Goal: Task Accomplishment & Management: Complete application form

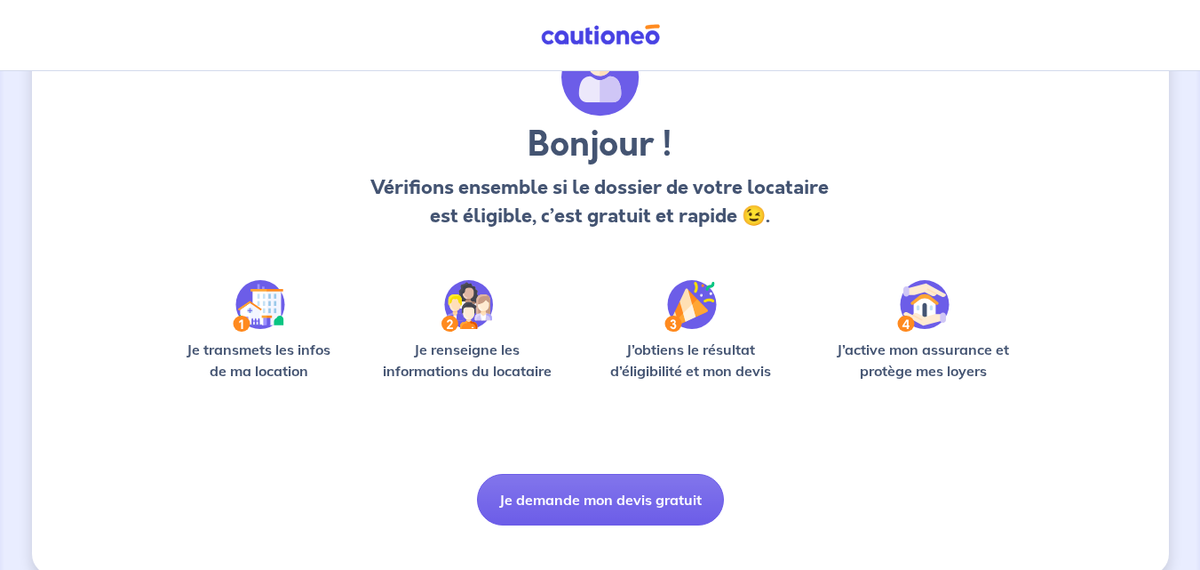
scroll to position [124, 0]
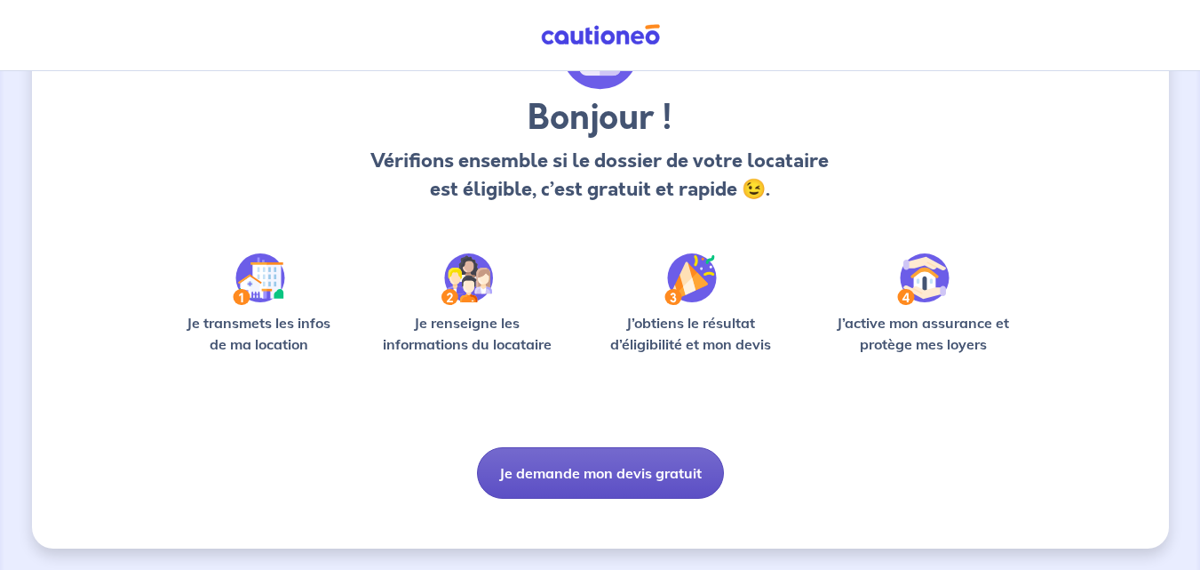
click at [645, 482] on button "Je demande mon devis gratuit" at bounding box center [600, 473] width 247 height 52
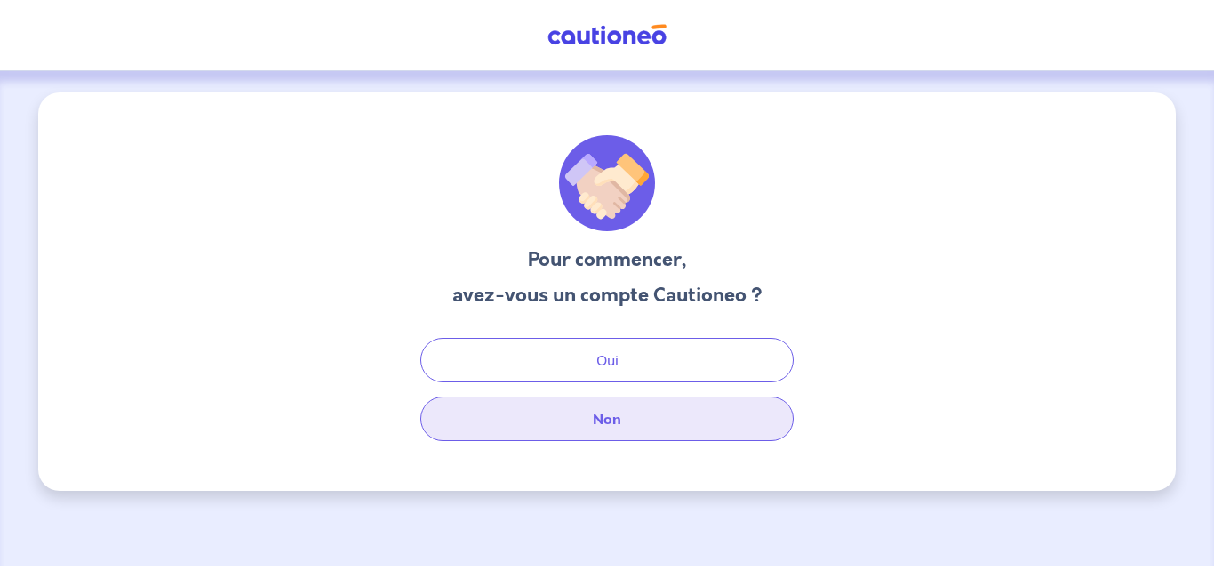
click at [621, 426] on button "Non" at bounding box center [606, 418] width 373 height 44
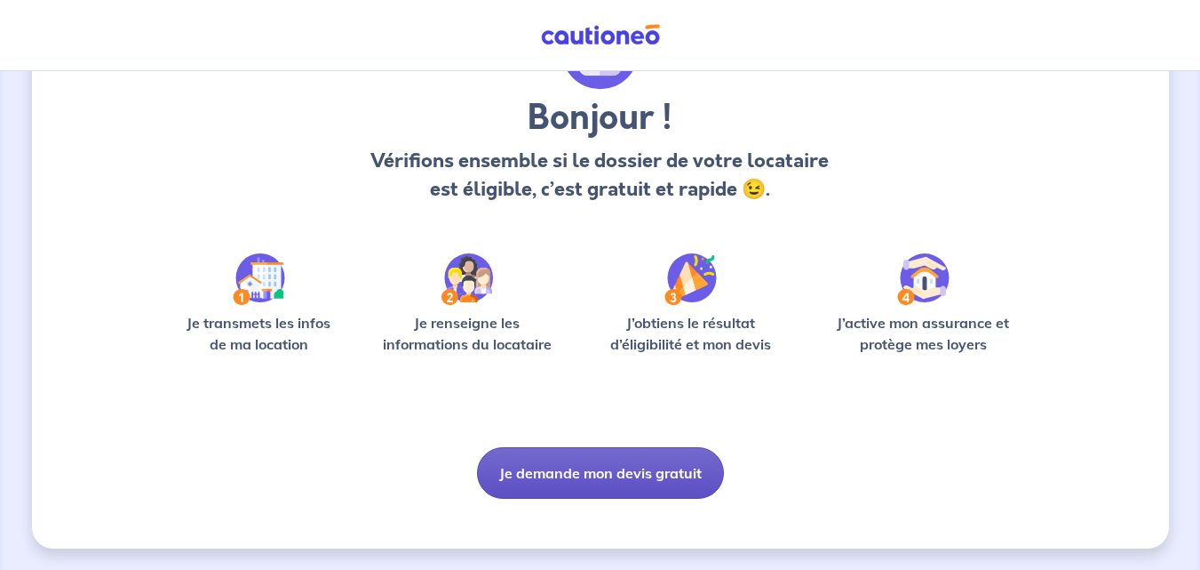
scroll to position [124, 0]
click at [607, 485] on button "Je demande mon devis gratuit" at bounding box center [600, 473] width 247 height 52
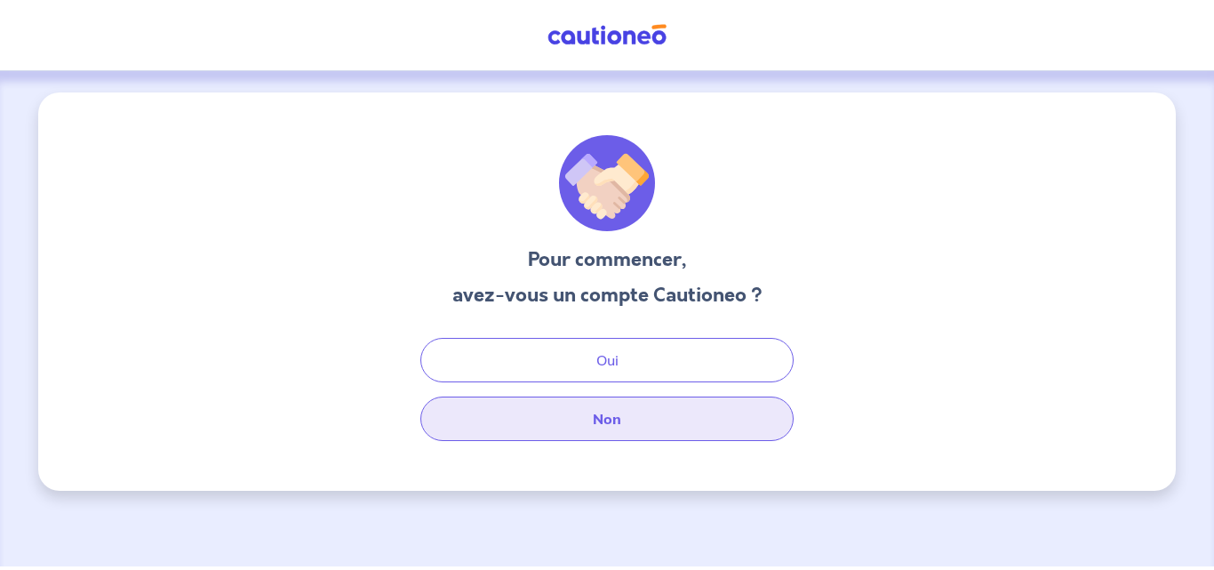
click at [610, 432] on button "Non" at bounding box center [606, 418] width 373 height 44
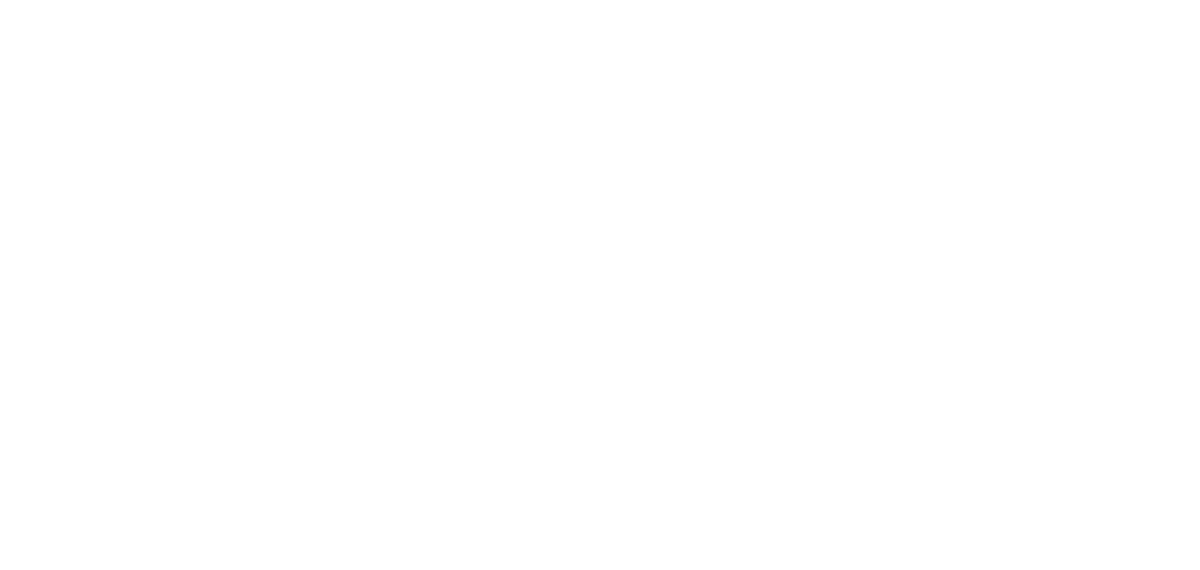
select select "FR"
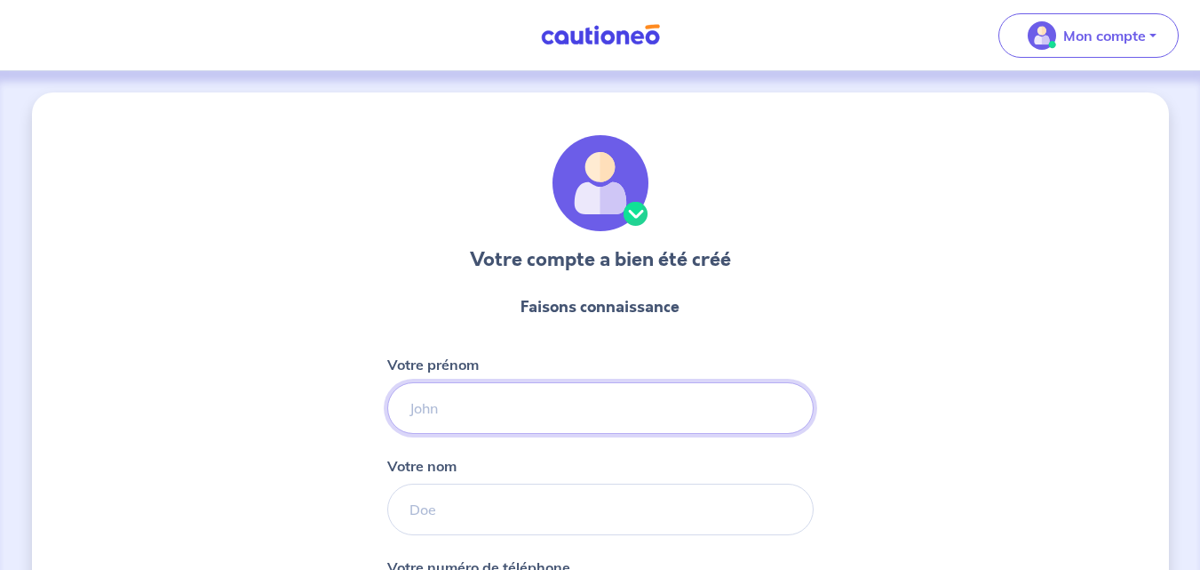
click at [514, 391] on input "Votre prénom" at bounding box center [600, 408] width 426 height 52
type input "xaviere"
click at [490, 500] on input "[PERSON_NAME]" at bounding box center [600, 509] width 426 height 52
type input "[PERSON_NAME]"
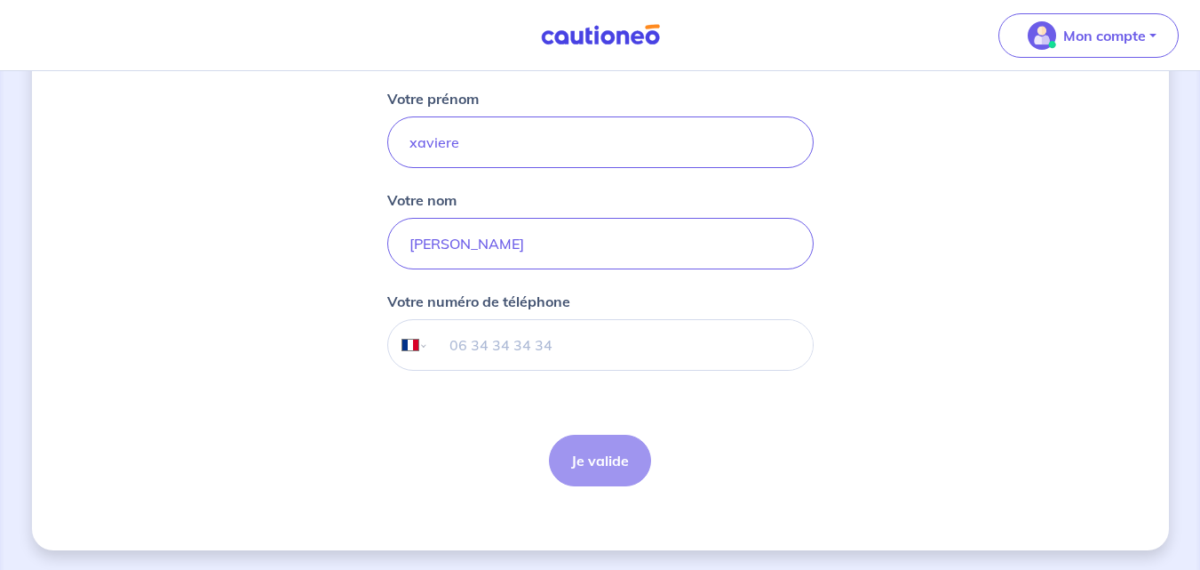
scroll to position [267, 0]
click at [537, 341] on input "tel" at bounding box center [620, 344] width 384 height 50
type input "06 11 99 08 32"
click at [593, 466] on button "Je valide" at bounding box center [600, 460] width 102 height 52
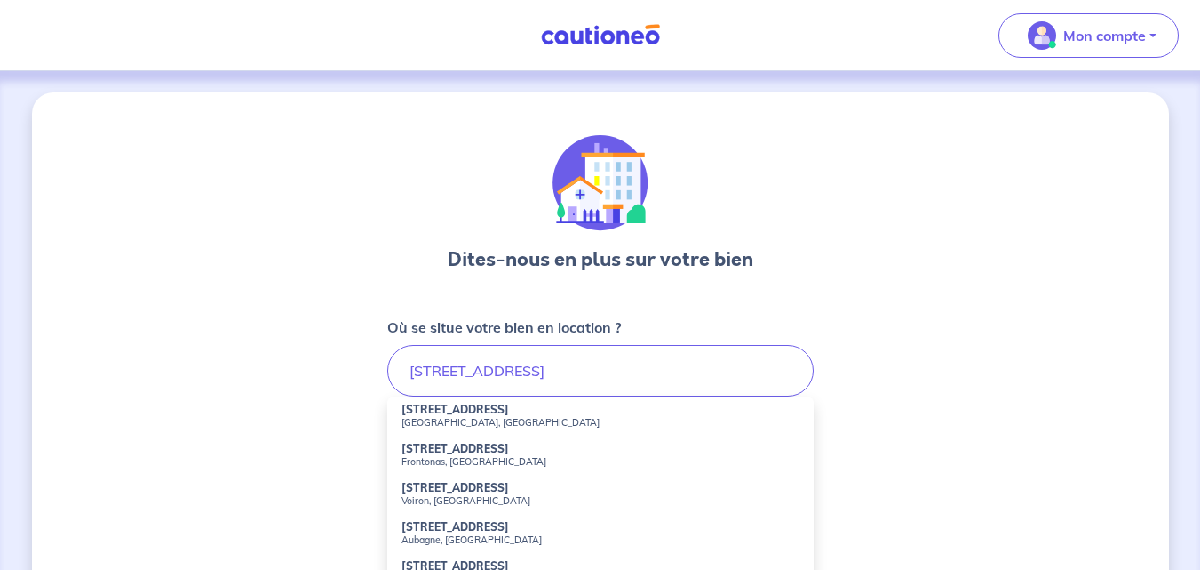
click at [530, 410] on li "[STREET_ADDRESS]" at bounding box center [600, 415] width 426 height 39
type input "[STREET_ADDRESS]"
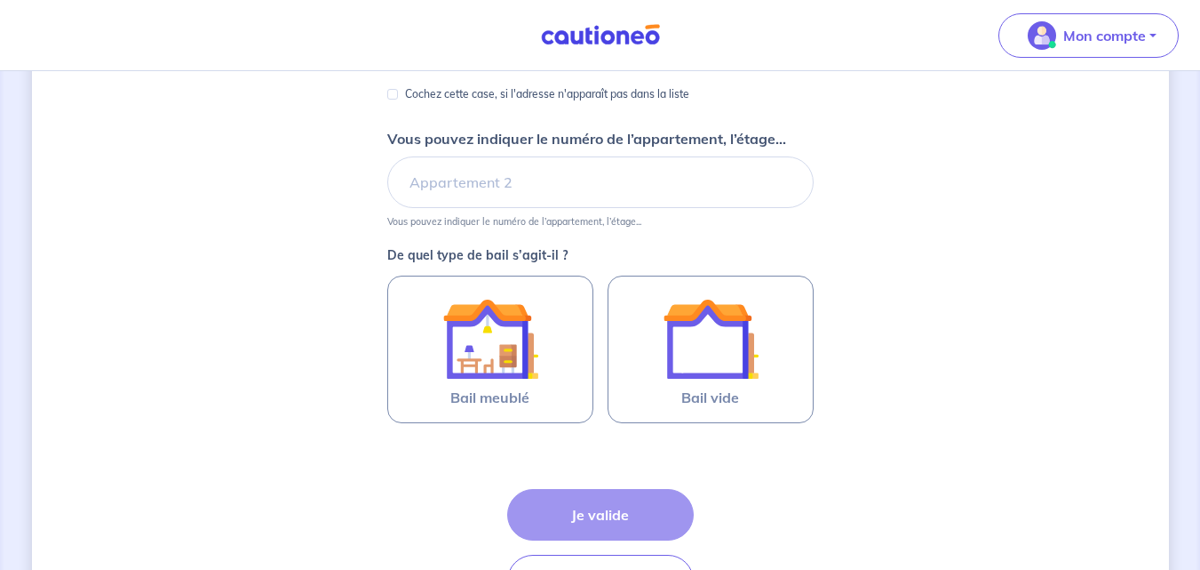
scroll to position [355, 0]
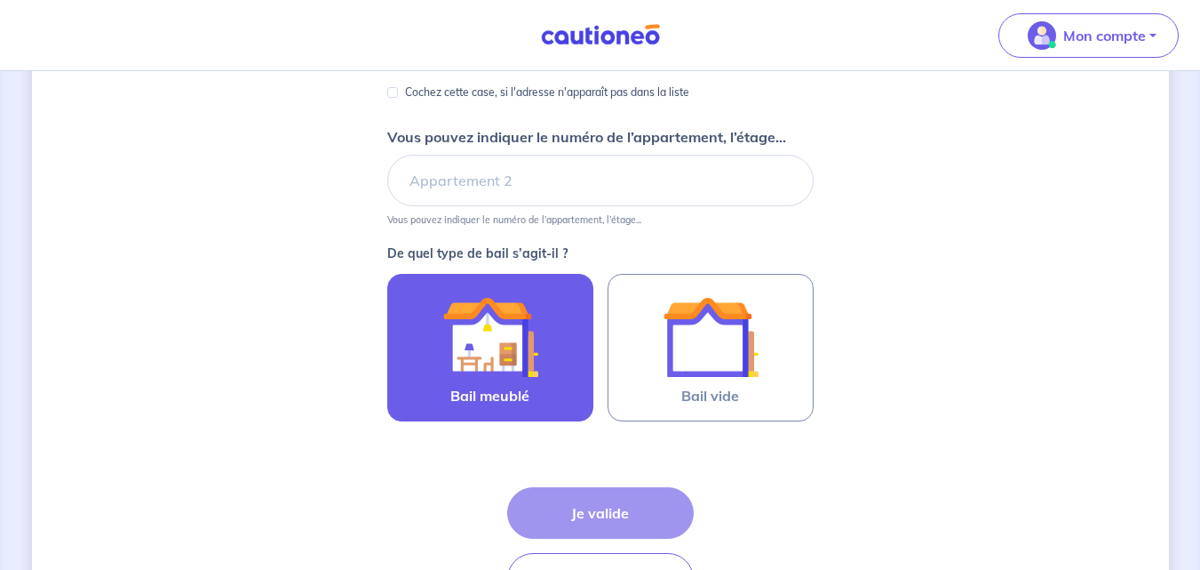
click at [547, 359] on div at bounding box center [491, 337] width 162 height 96
click at [0, 0] on input "Bail meublé" at bounding box center [0, 0] width 0 height 0
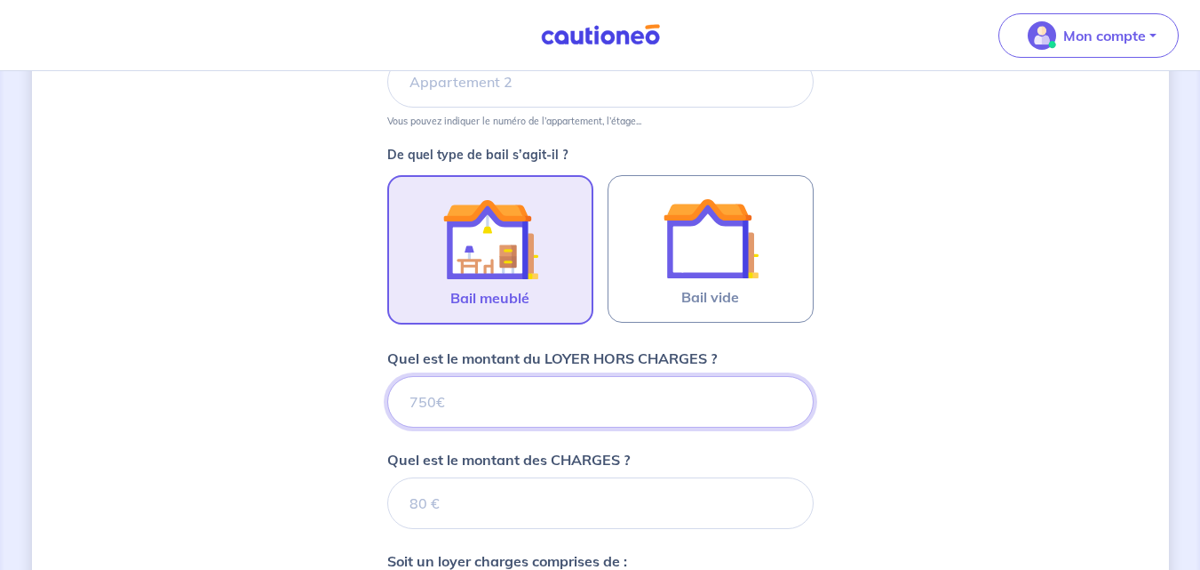
scroll to position [445, 0]
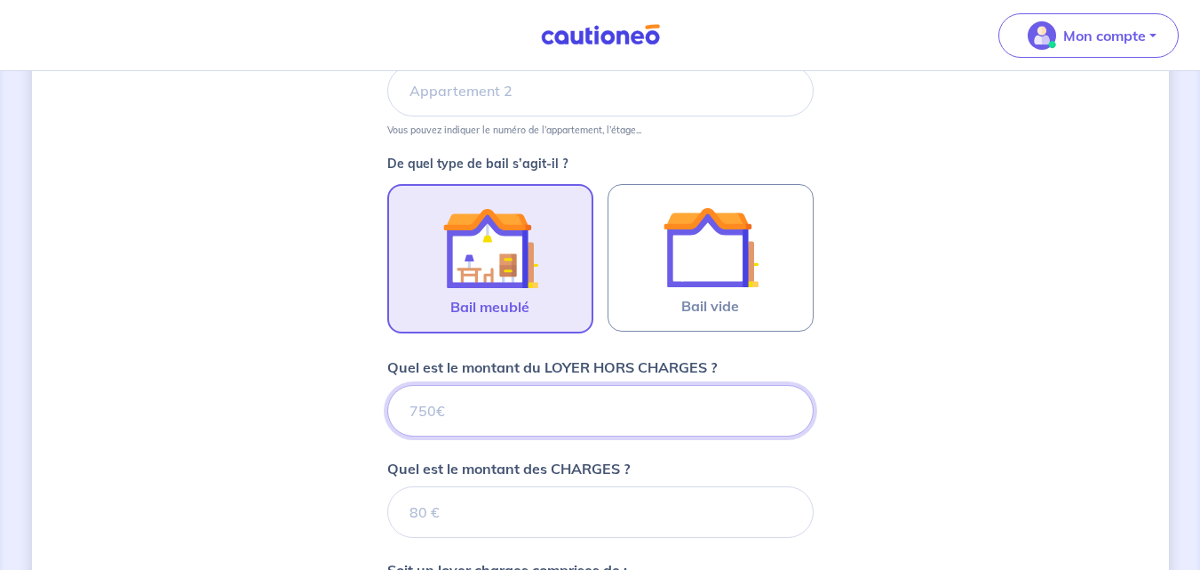
type input "6"
type input "635"
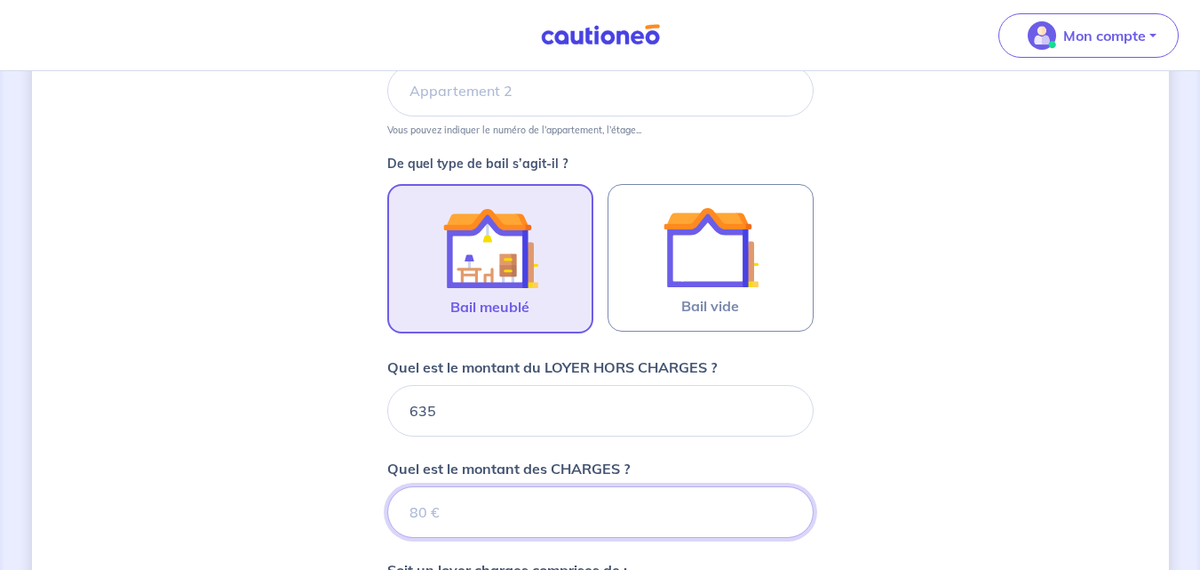
click at [426, 514] on input "Quel est le montant des CHARGES ?" at bounding box center [600, 512] width 426 height 52
type input "15"
type input "636"
type input "15"
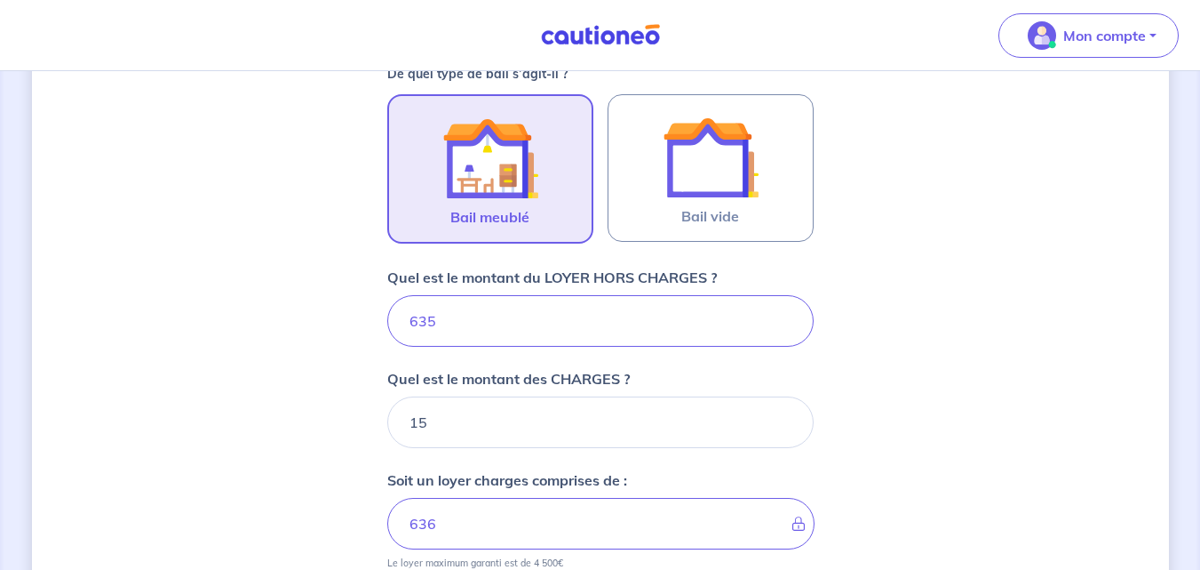
type input "650"
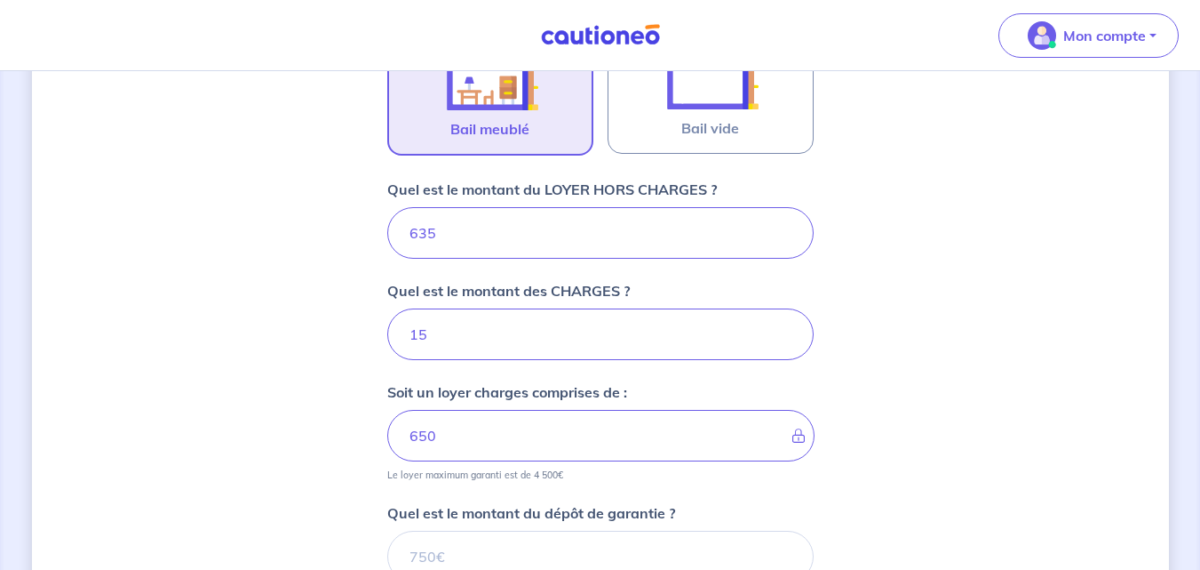
scroll to position [712, 0]
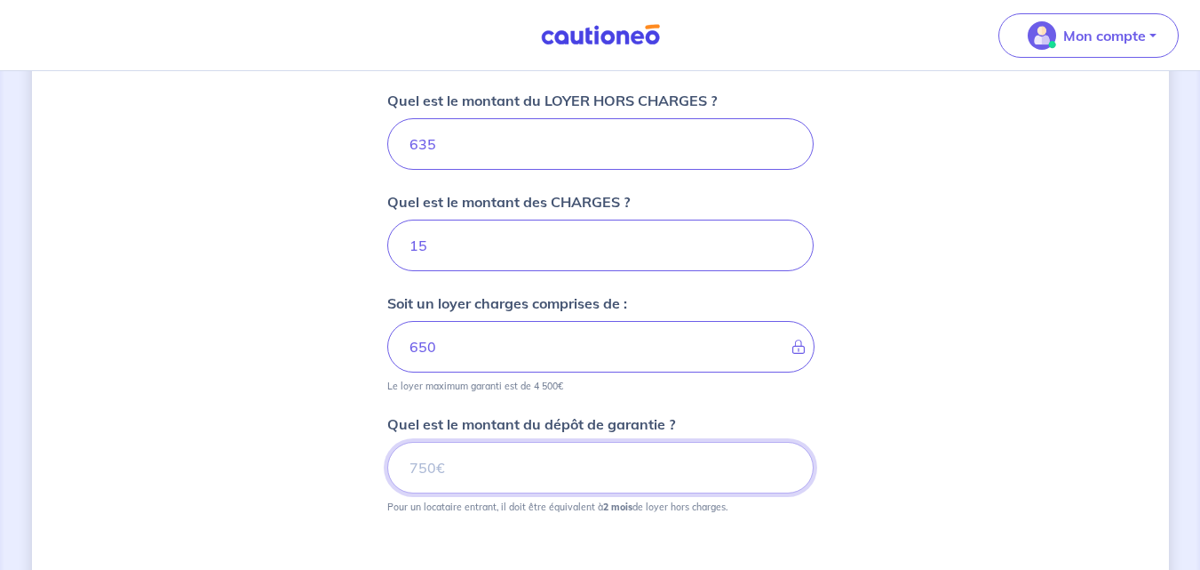
click at [457, 456] on input "Quel est le montant du dépôt de garantie ?" at bounding box center [600, 468] width 426 height 52
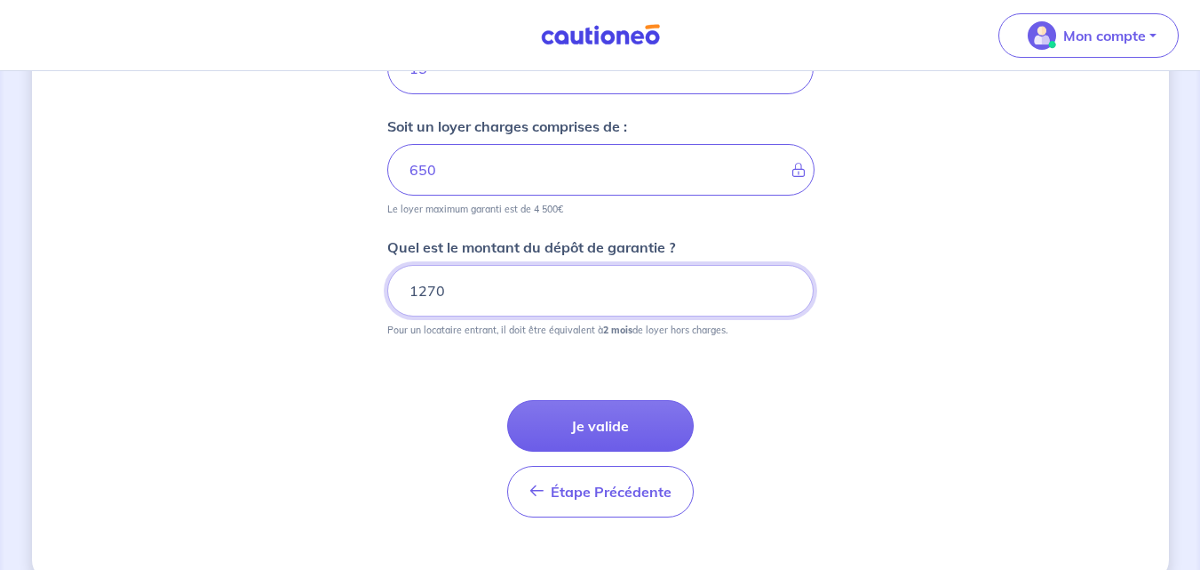
scroll to position [889, 0]
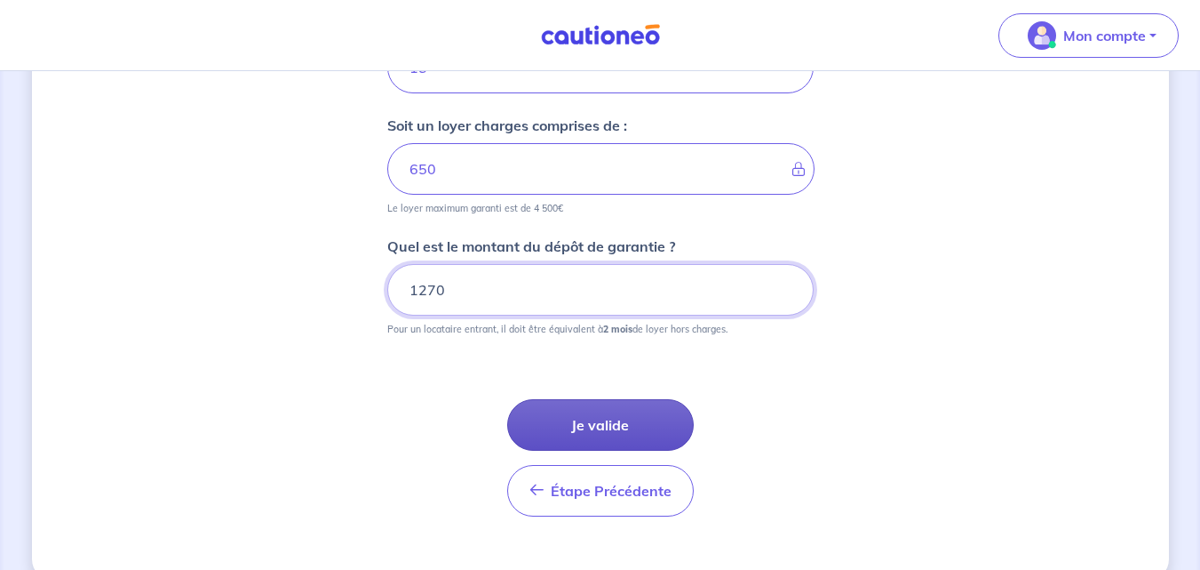
type input "1270"
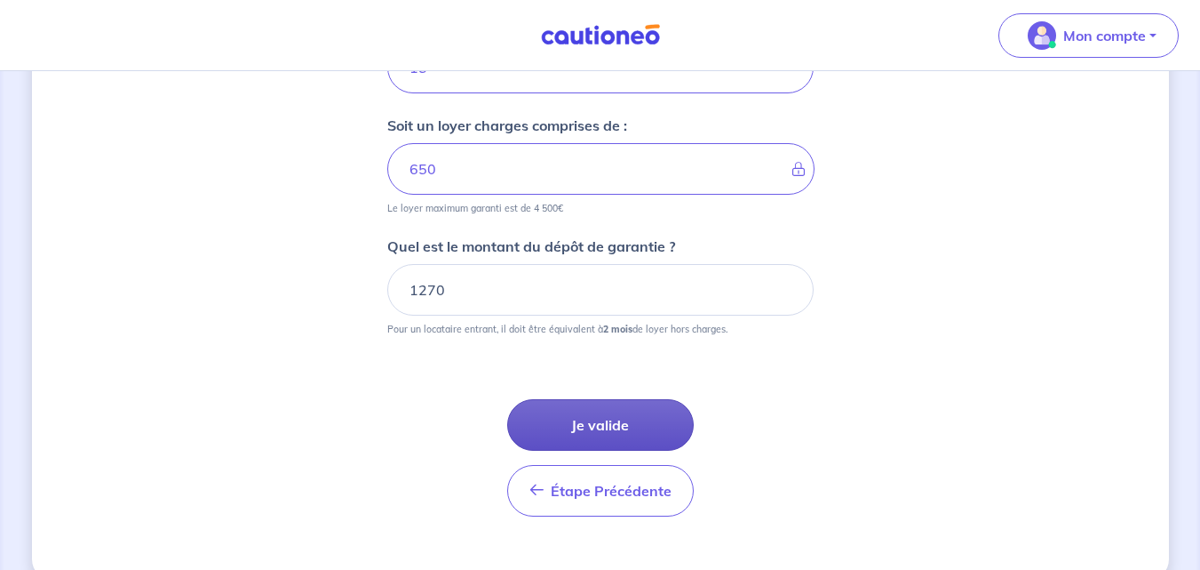
click at [582, 427] on button "Je valide" at bounding box center [600, 425] width 187 height 52
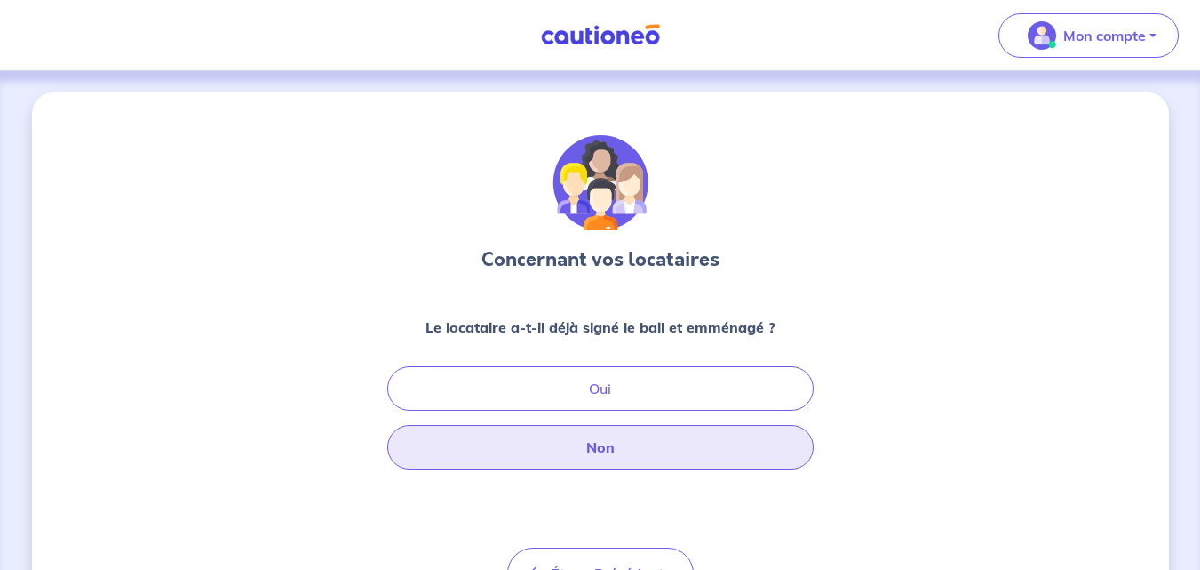
click at [618, 446] on button "Non" at bounding box center [600, 447] width 426 height 44
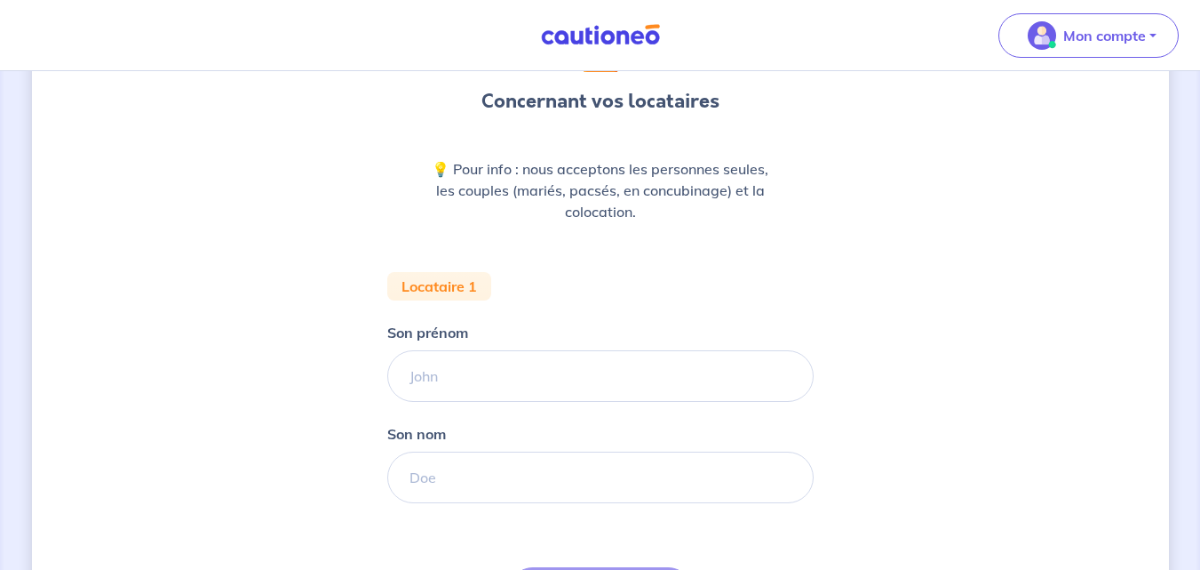
scroll to position [178, 0]
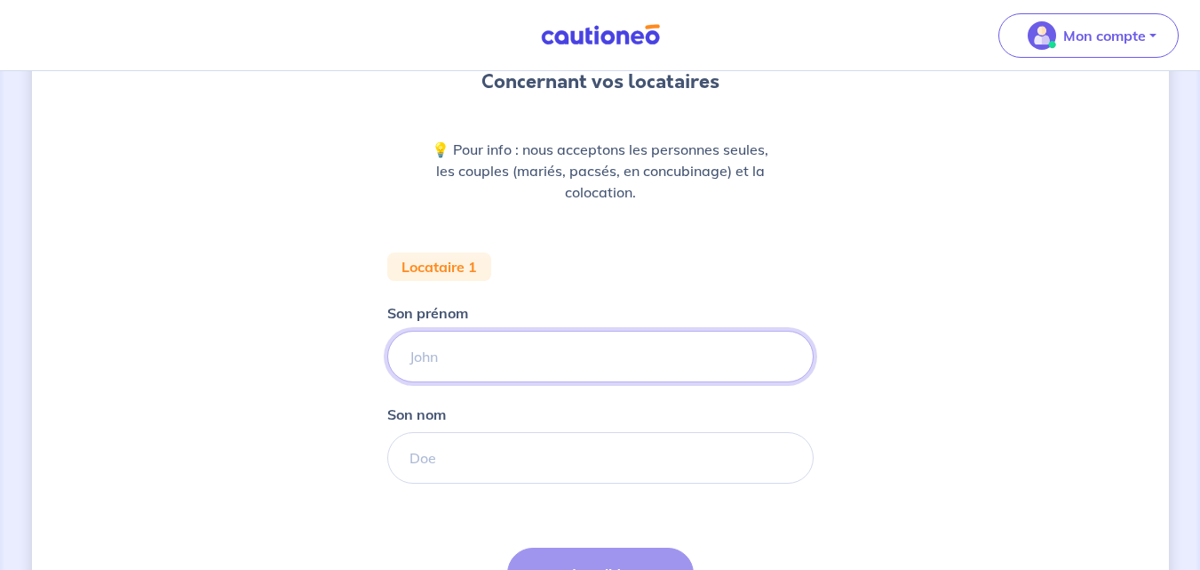
click at [437, 363] on input "Son prénom" at bounding box center [600, 357] width 426 height 52
type input "l"
type input "Lydie"
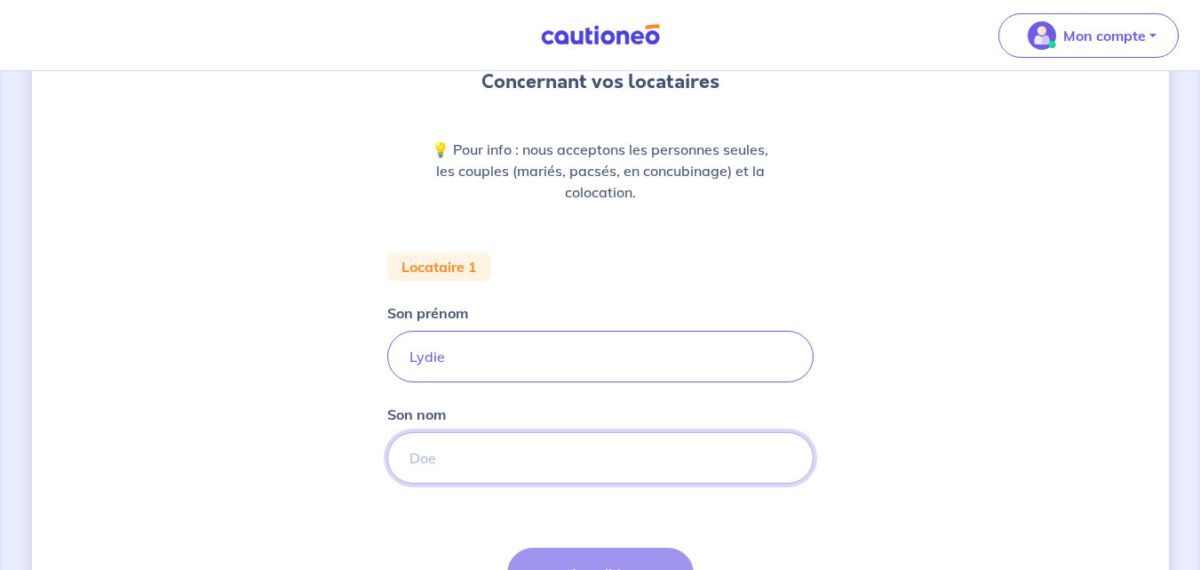
click at [417, 454] on input "Son nom" at bounding box center [600, 458] width 426 height 52
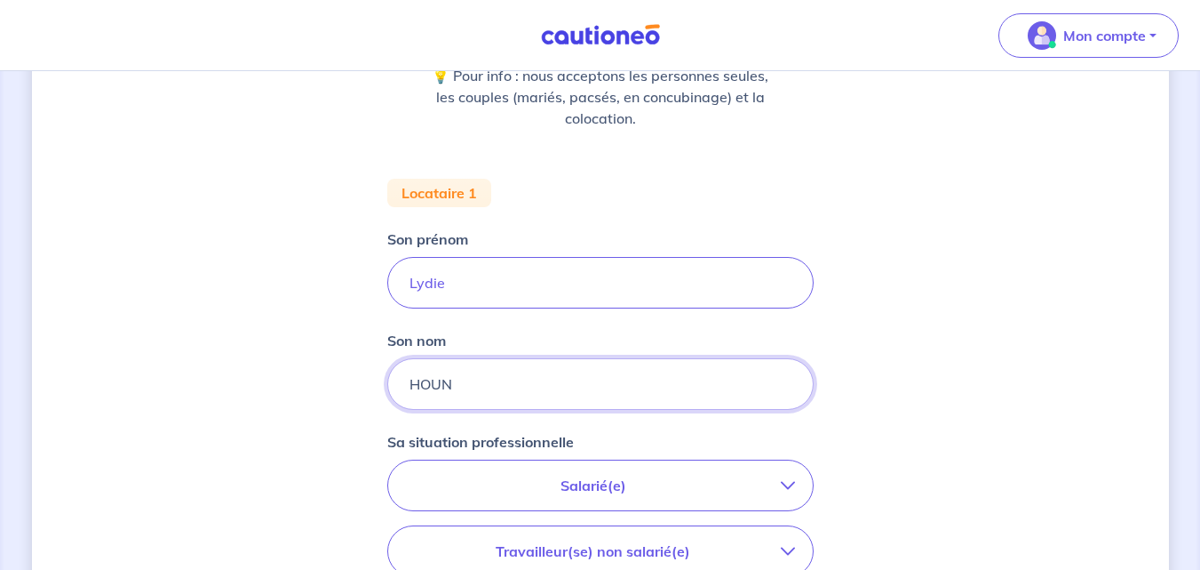
scroll to position [355, 0]
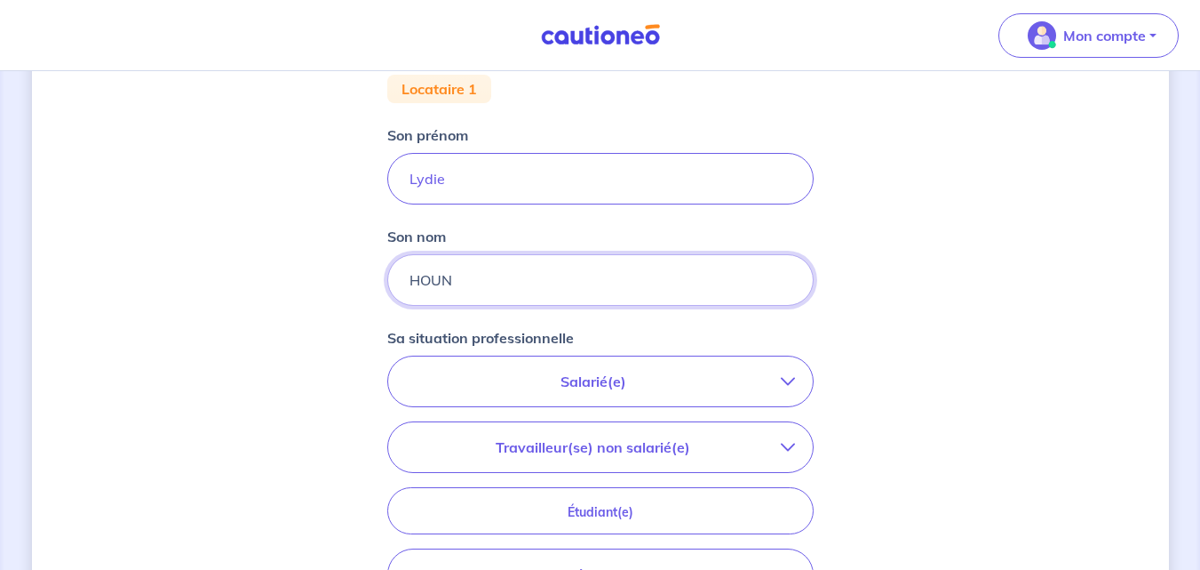
type input "HOUN"
click at [592, 377] on p "Salarié(e)" at bounding box center [593, 381] width 375 height 21
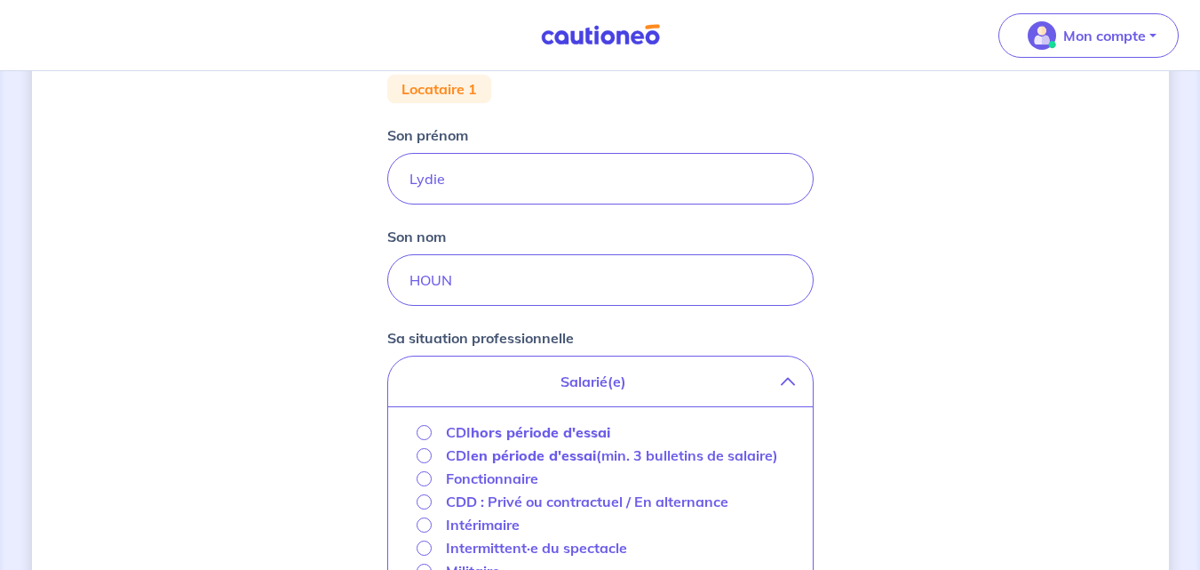
click at [535, 428] on strong "hors période d'essai" at bounding box center [540, 432] width 139 height 18
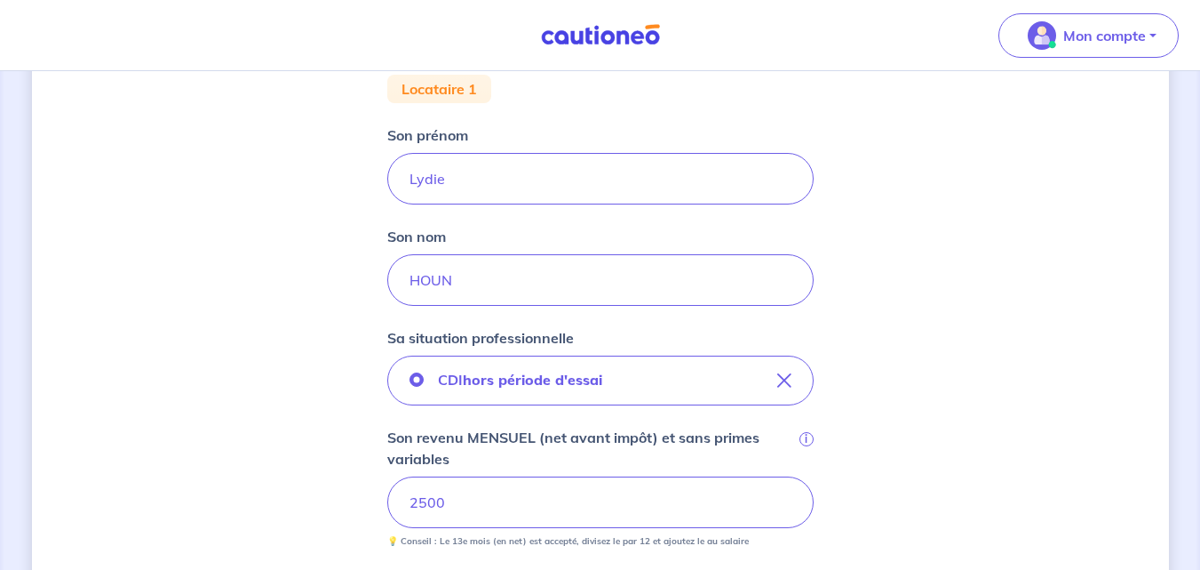
scroll to position [533, 0]
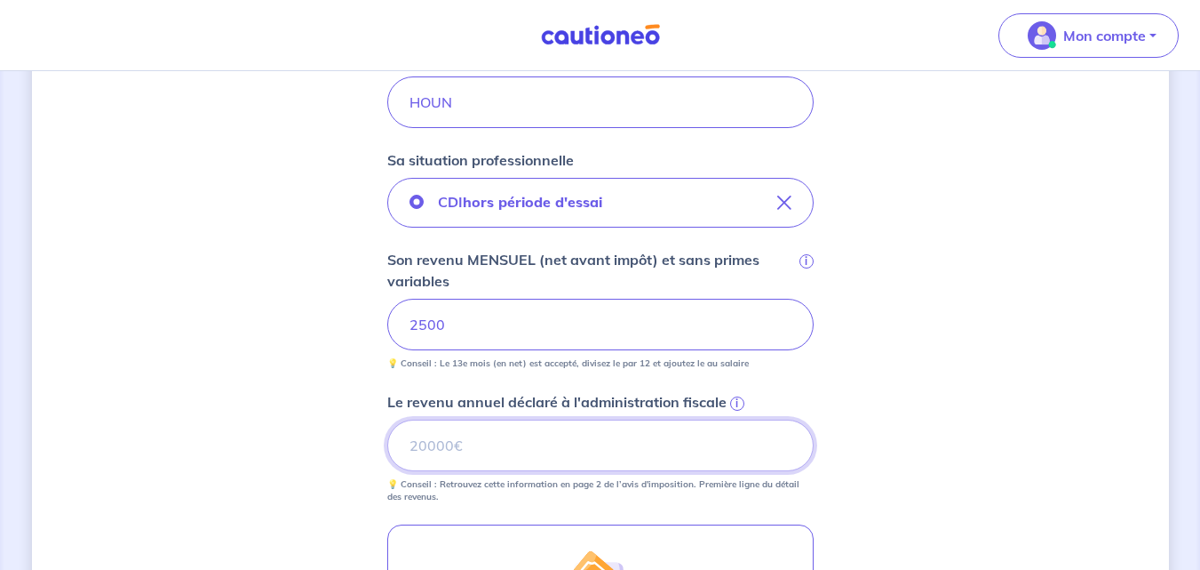
click at [434, 446] on input "Le revenu annuel déclaré à l'administration fiscale i" at bounding box center [600, 445] width 426 height 52
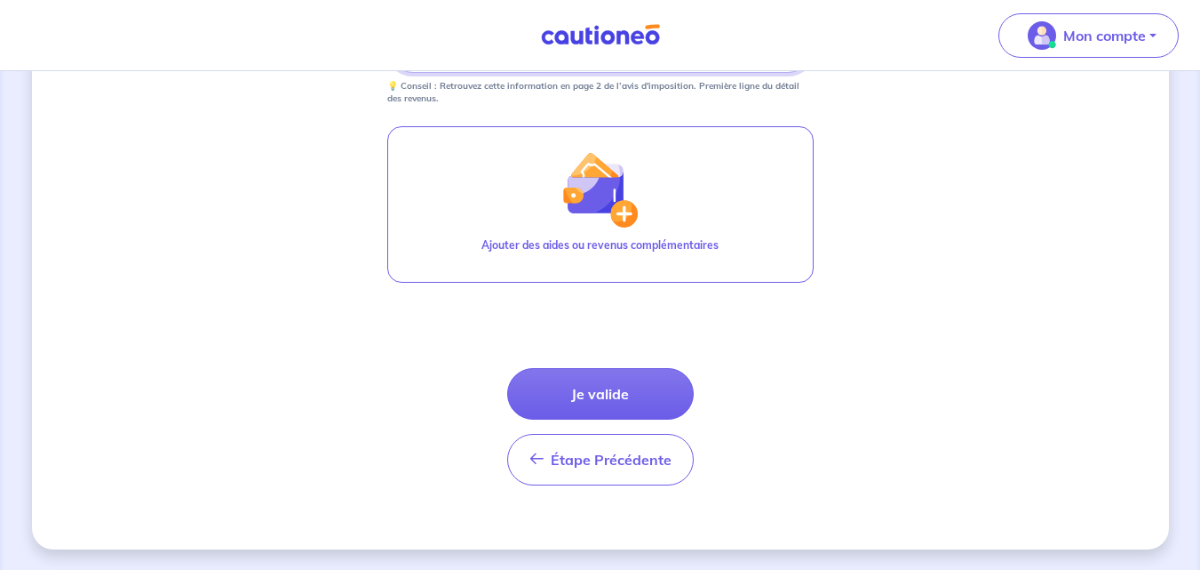
scroll to position [932, 0]
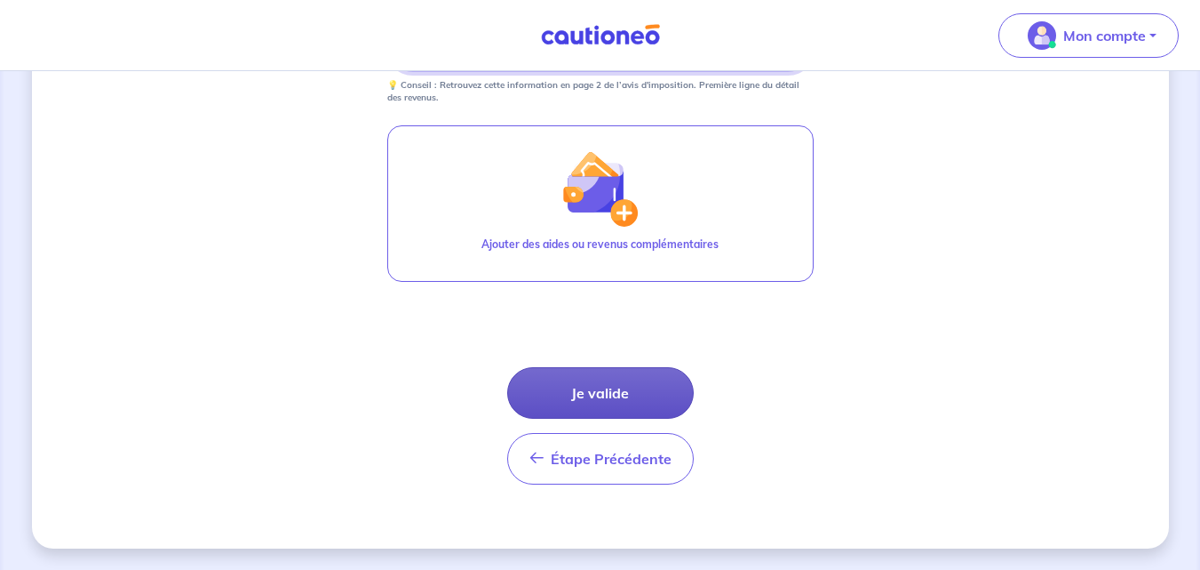
type input "30901"
click at [650, 404] on button "Je valide" at bounding box center [600, 393] width 187 height 52
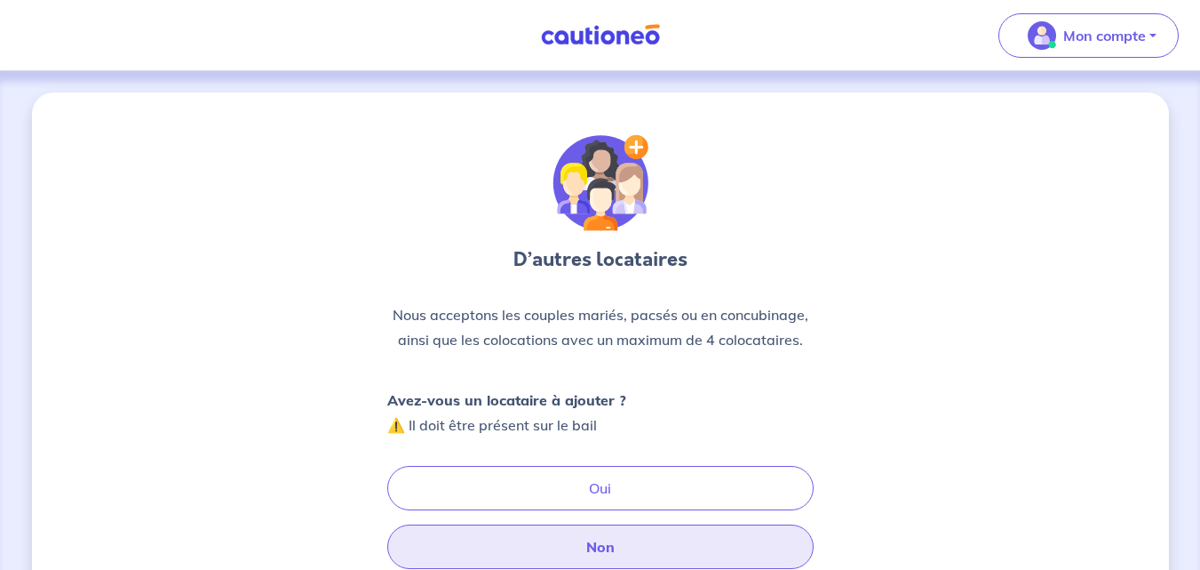
click at [653, 541] on button "Non" at bounding box center [600, 546] width 426 height 44
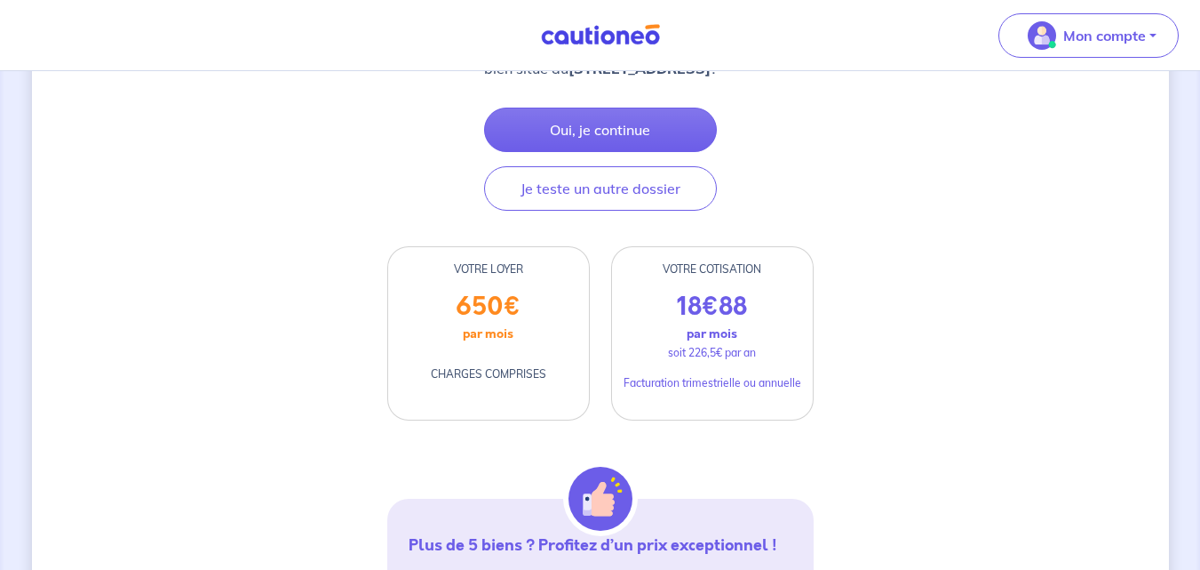
scroll to position [314, 0]
